Goal: Navigation & Orientation: Find specific page/section

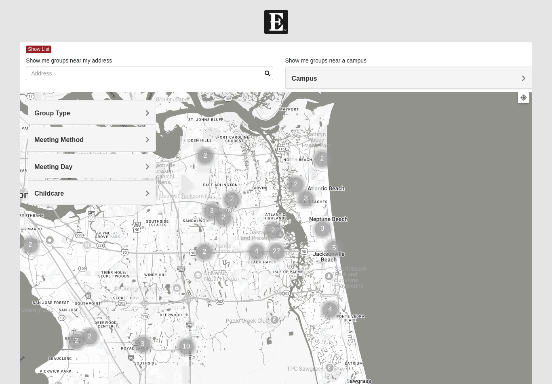
click at [45, 143] on span "Meeting Method" at bounding box center [58, 139] width 49 height 7
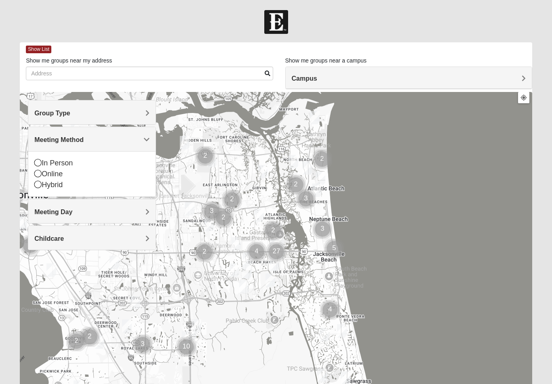
click at [35, 163] on icon at bounding box center [37, 162] width 7 height 7
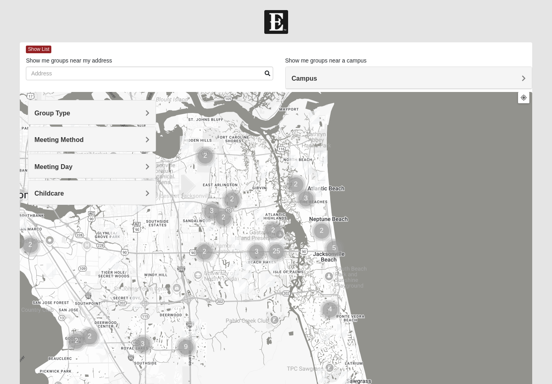
click at [46, 145] on div "Meeting Method" at bounding box center [91, 139] width 127 height 24
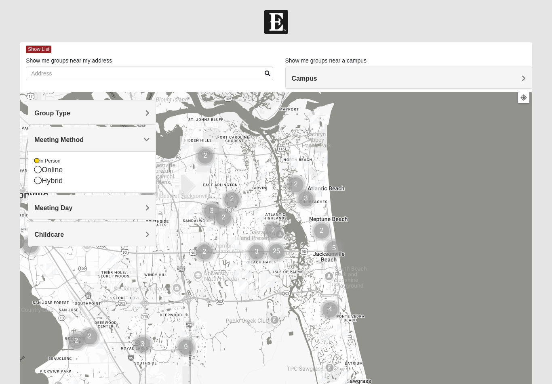
click at [39, 181] on icon at bounding box center [37, 180] width 7 height 7
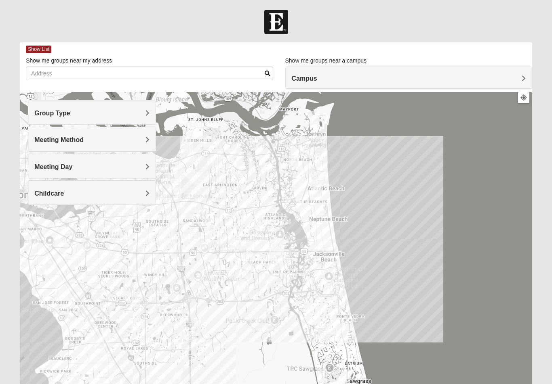
click at [44, 169] on span "Meeting Day" at bounding box center [53, 167] width 38 height 7
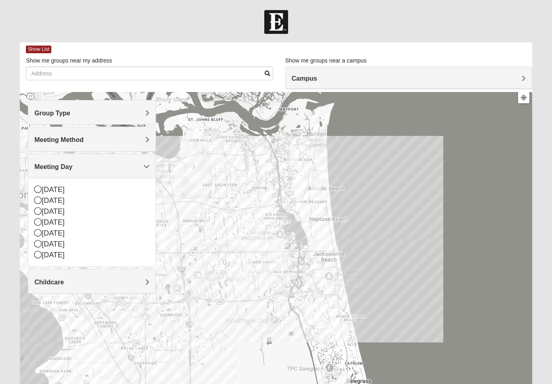
click at [45, 166] on span "Meeting Day" at bounding box center [53, 167] width 38 height 7
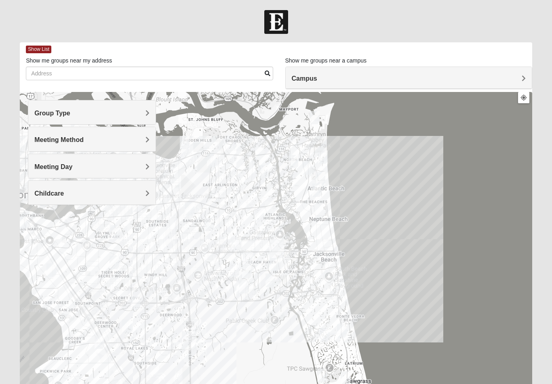
click at [48, 113] on span "Group Type" at bounding box center [52, 113] width 36 height 7
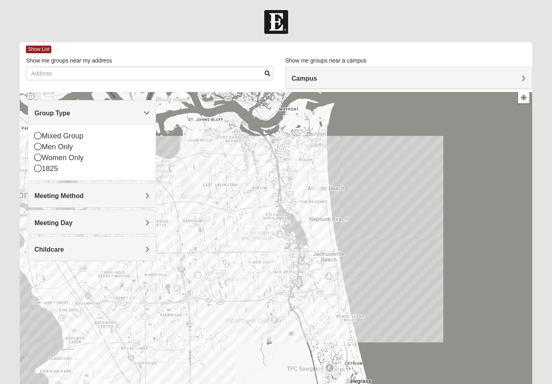
click at [36, 134] on icon at bounding box center [37, 135] width 7 height 7
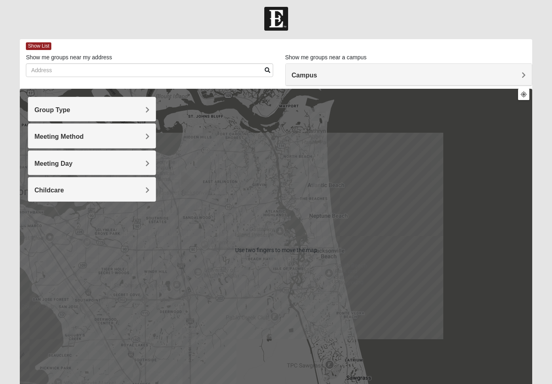
scroll to position [49, 0]
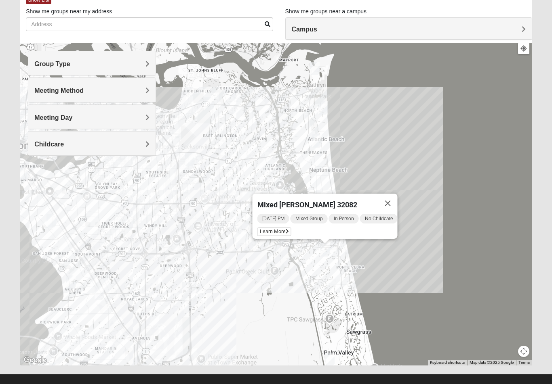
click at [271, 228] on span "Learn More" at bounding box center [274, 232] width 34 height 8
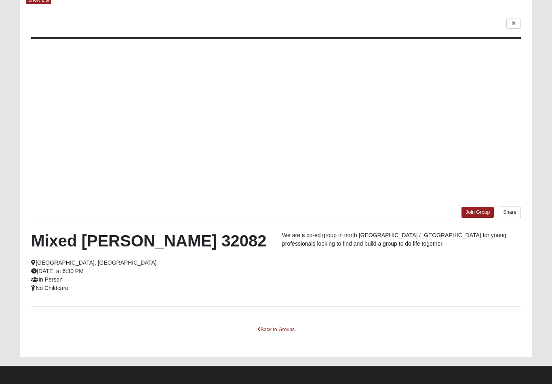
scroll to position [41, 0]
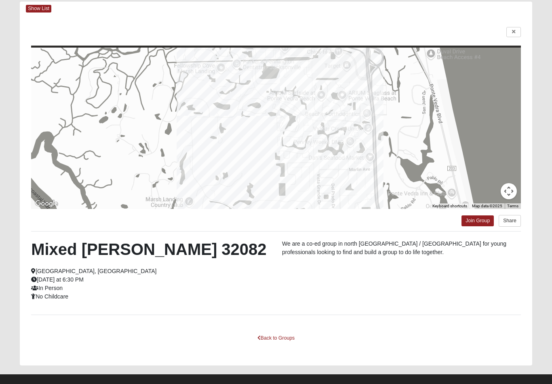
click at [275, 339] on link "Back to Groups" at bounding box center [276, 338] width 48 height 13
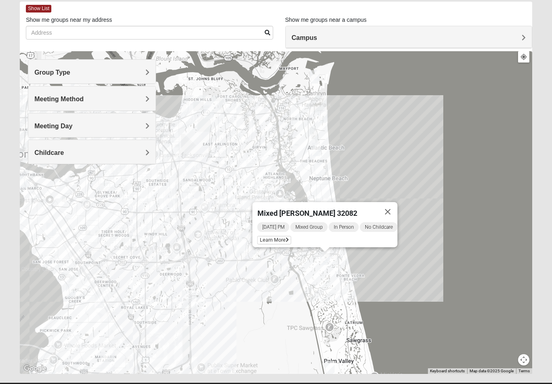
click at [392, 211] on button "Close" at bounding box center [387, 211] width 19 height 19
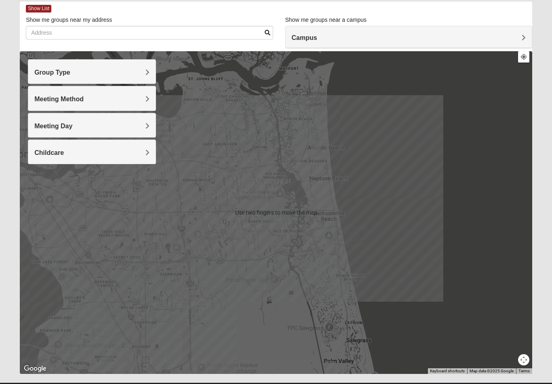
scroll to position [49, 0]
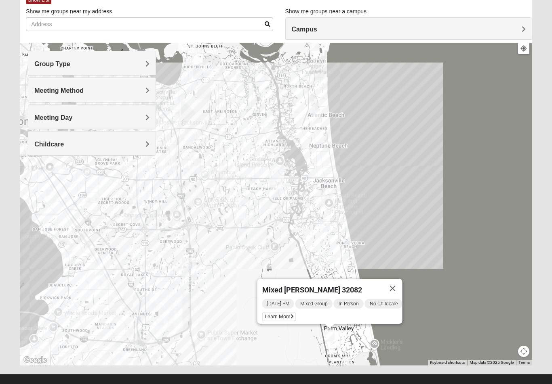
click at [275, 313] on span "Learn More" at bounding box center [279, 317] width 34 height 8
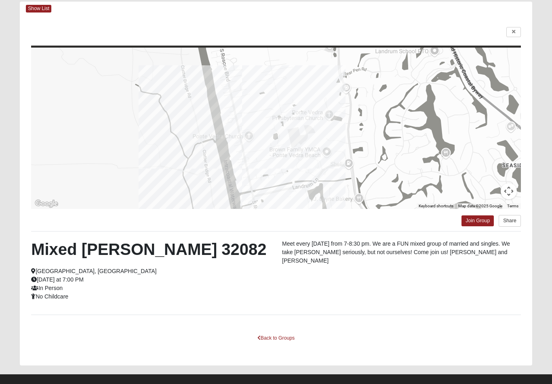
click at [279, 340] on link "Back to Groups" at bounding box center [276, 338] width 48 height 13
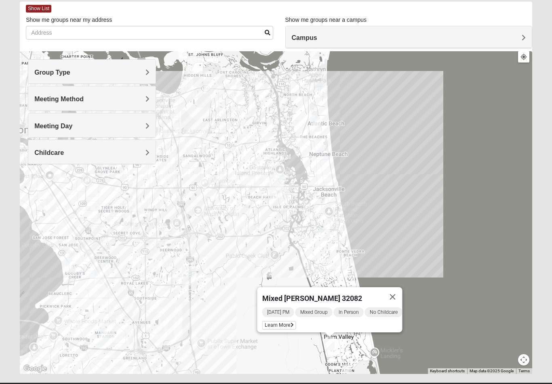
click at [397, 295] on button "Close" at bounding box center [392, 297] width 19 height 19
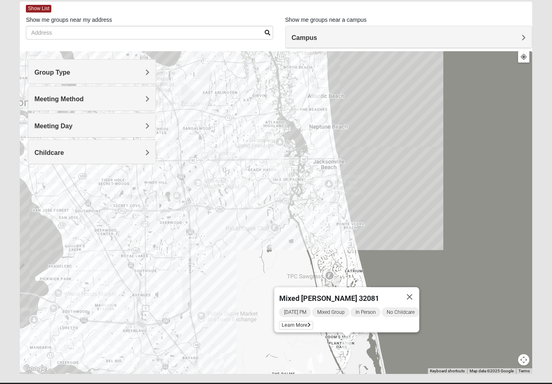
click at [290, 322] on span "Learn More" at bounding box center [296, 325] width 34 height 8
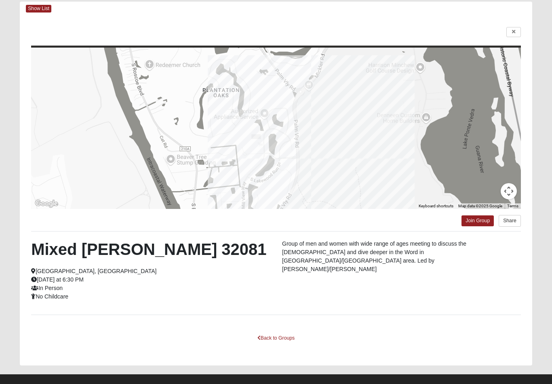
click at [37, 8] on span "Show List" at bounding box center [38, 9] width 25 height 8
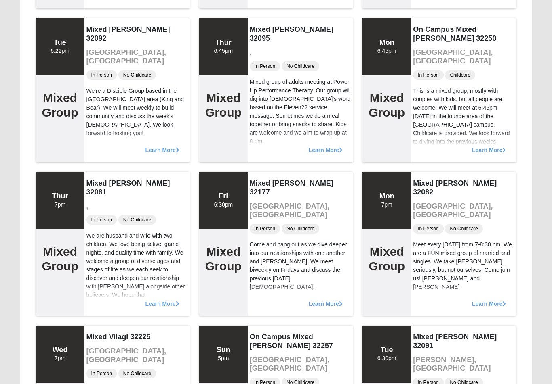
scroll to position [1162, 0]
